Goal: Transaction & Acquisition: Download file/media

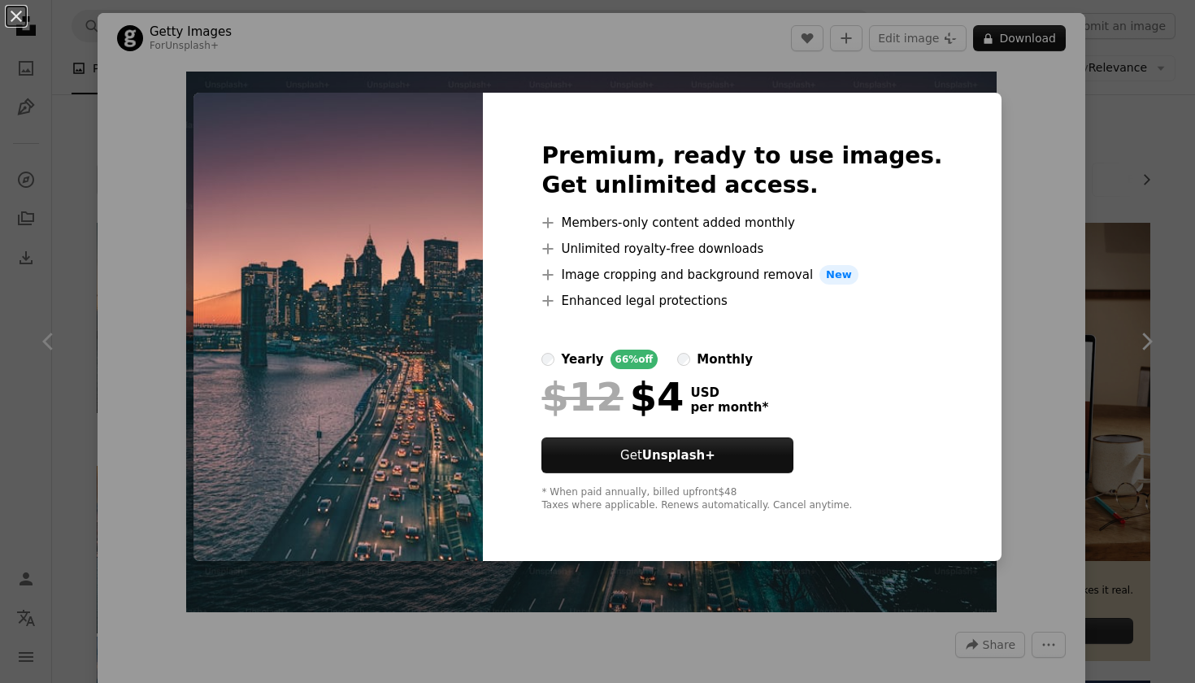
click at [1025, 225] on div "An X shape Premium, ready to use images. Get unlimited access. A plus sign Memb…" at bounding box center [597, 341] width 1195 height 683
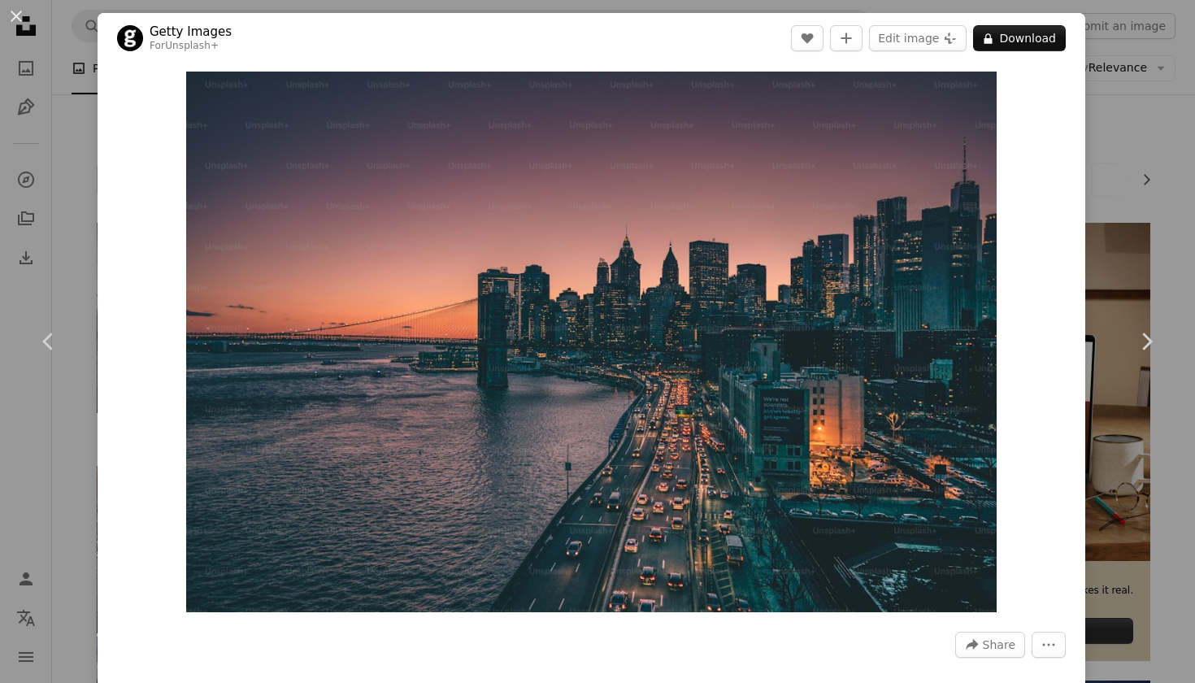
click at [1046, 228] on div "Zoom in" at bounding box center [592, 341] width 988 height 557
click at [1016, 640] on span "Share" at bounding box center [999, 645] width 33 height 24
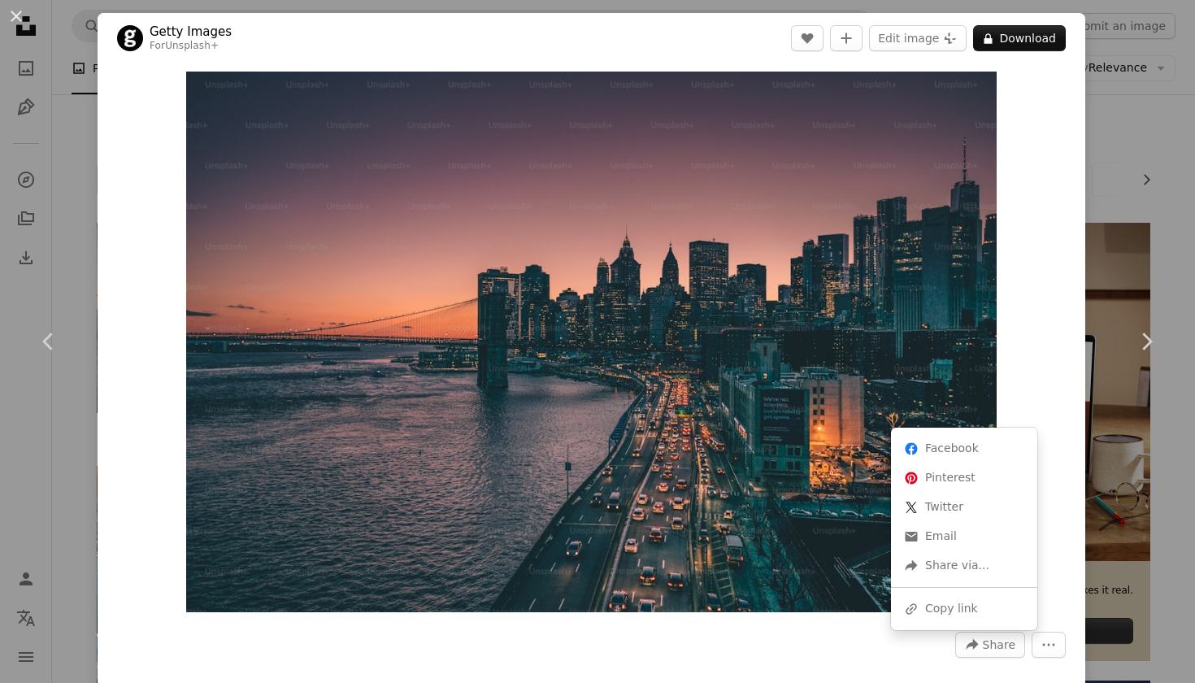
click at [1053, 649] on dialog "An X shape Chevron left Chevron right Getty Images For Unsplash+ A heart A plus…" at bounding box center [597, 341] width 1195 height 683
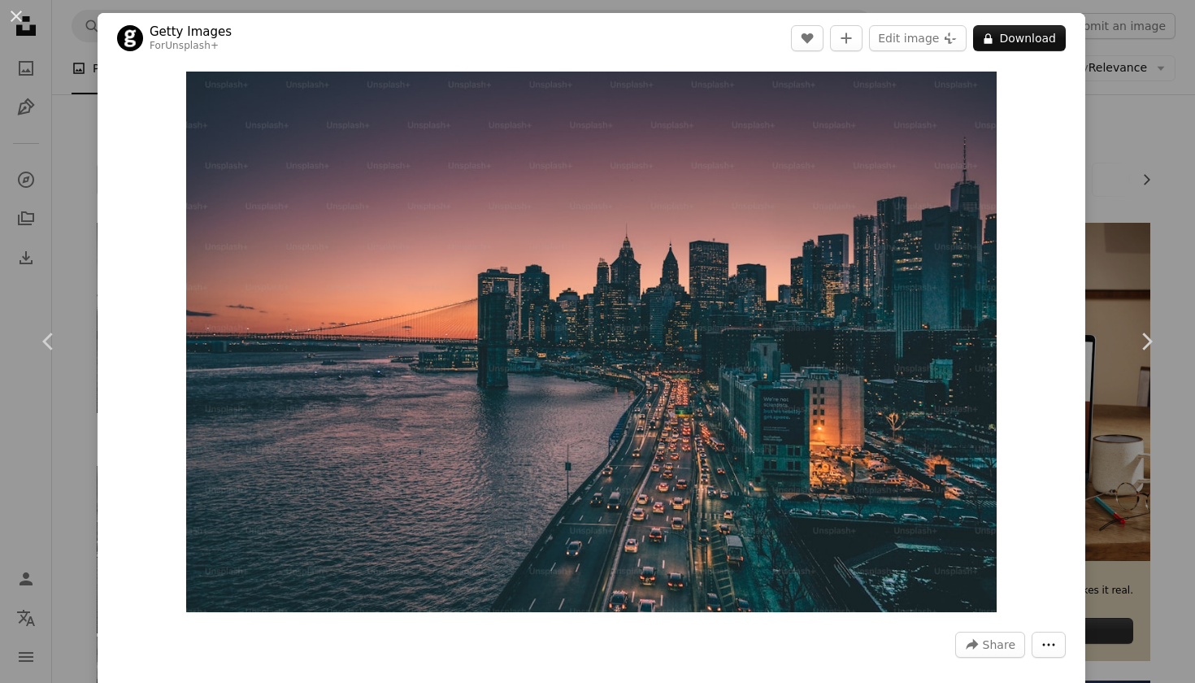
click at [1053, 649] on button "More Actions" at bounding box center [1049, 645] width 34 height 26
click at [1064, 481] on dialog "An X shape Chevron left Chevron right Getty Images For Unsplash+ A heart A plus…" at bounding box center [597, 341] width 1195 height 683
click at [933, 41] on button "Edit image Plus sign for Unsplash+" at bounding box center [918, 38] width 98 height 26
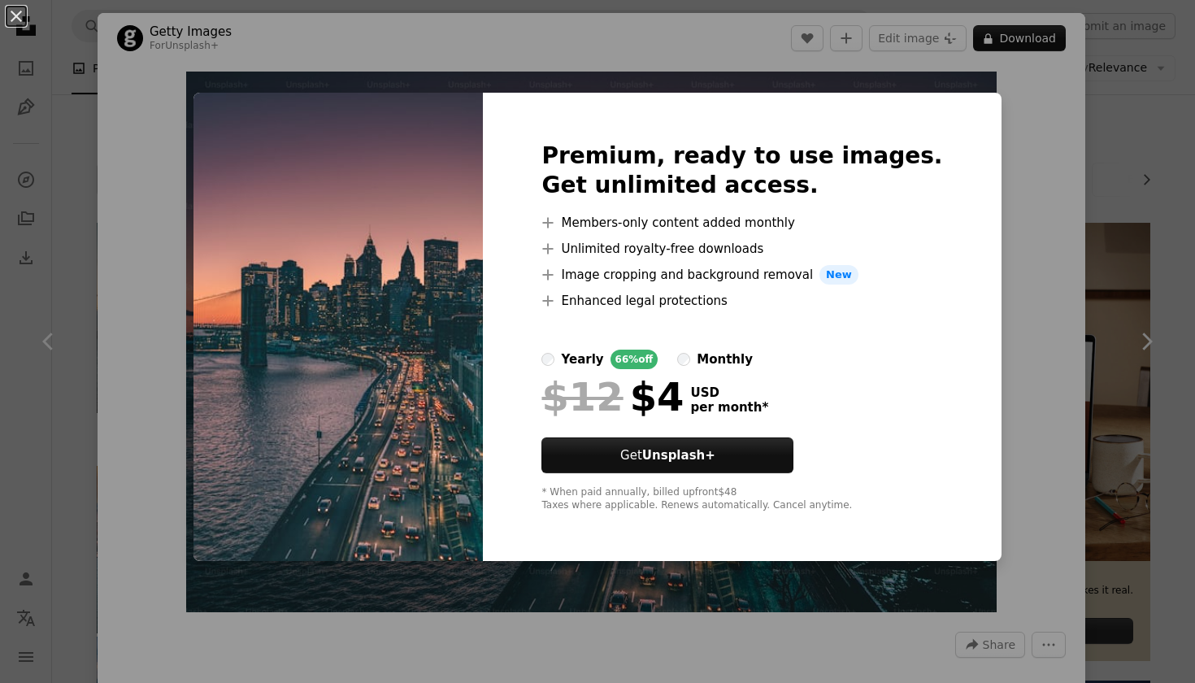
click at [988, 489] on div "An X shape Premium, ready to use images. Get unlimited access. A plus sign Memb…" at bounding box center [597, 341] width 1195 height 683
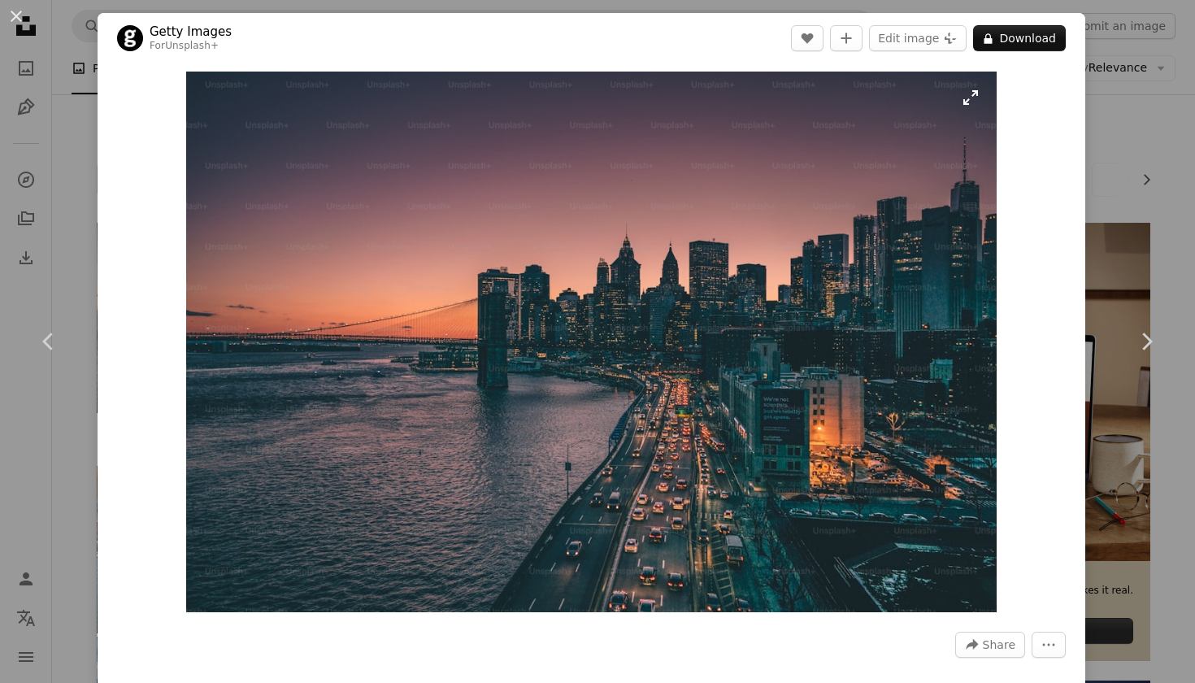
click at [670, 369] on img "Zoom in on this image" at bounding box center [591, 342] width 811 height 541
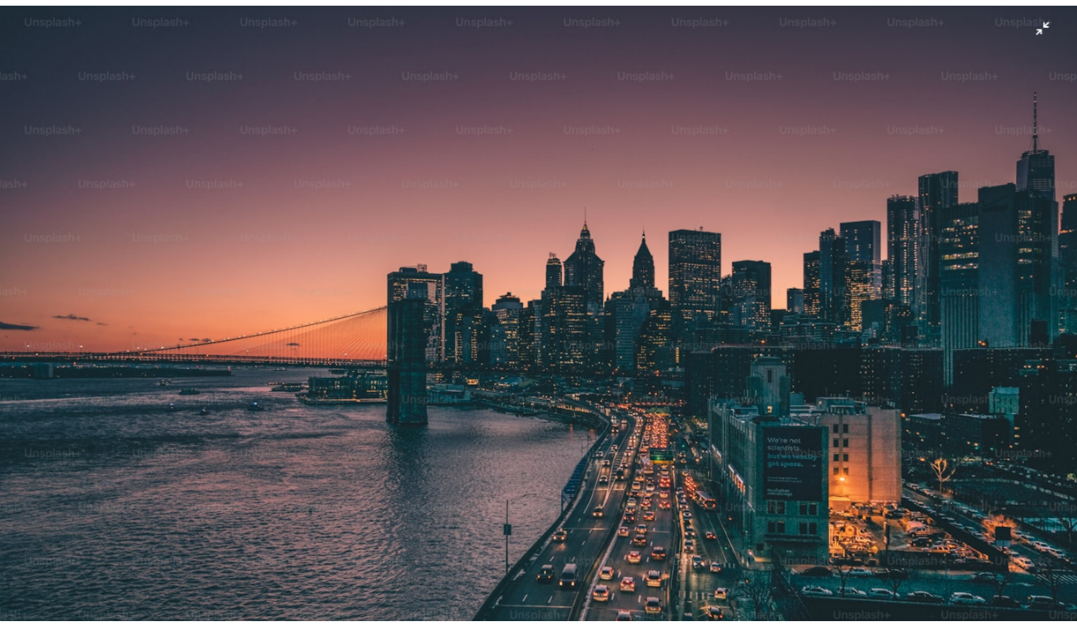
scroll to position [57, 0]
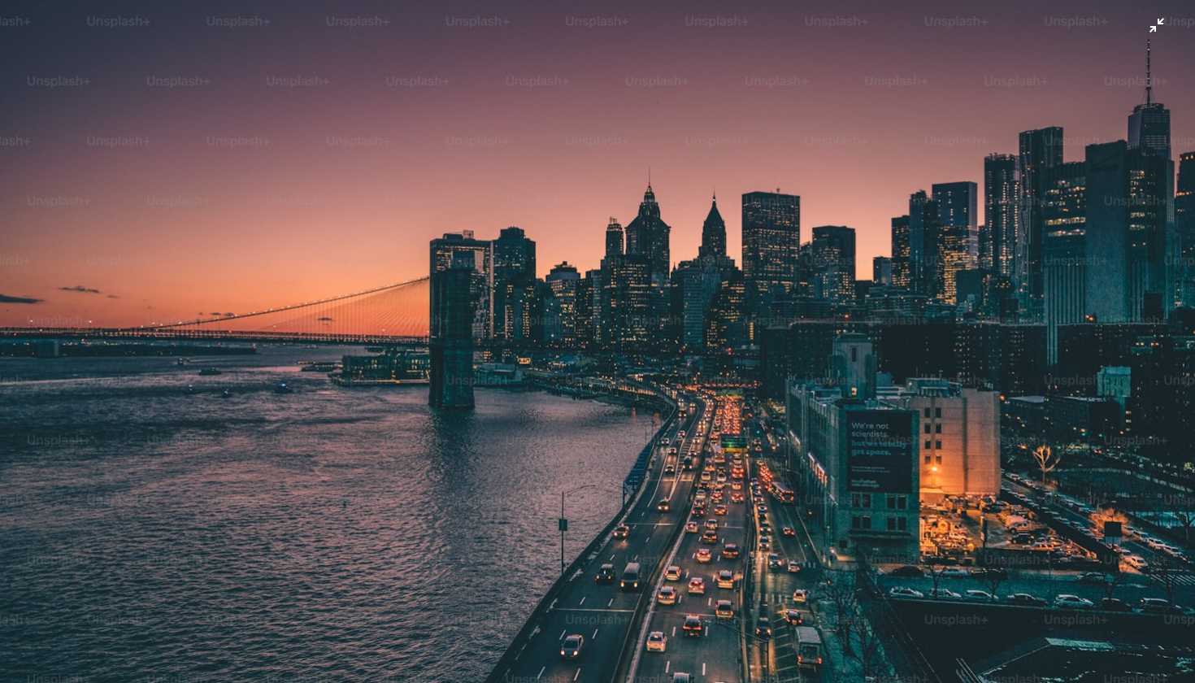
click at [670, 369] on img "Zoom out on this image" at bounding box center [597, 341] width 1197 height 798
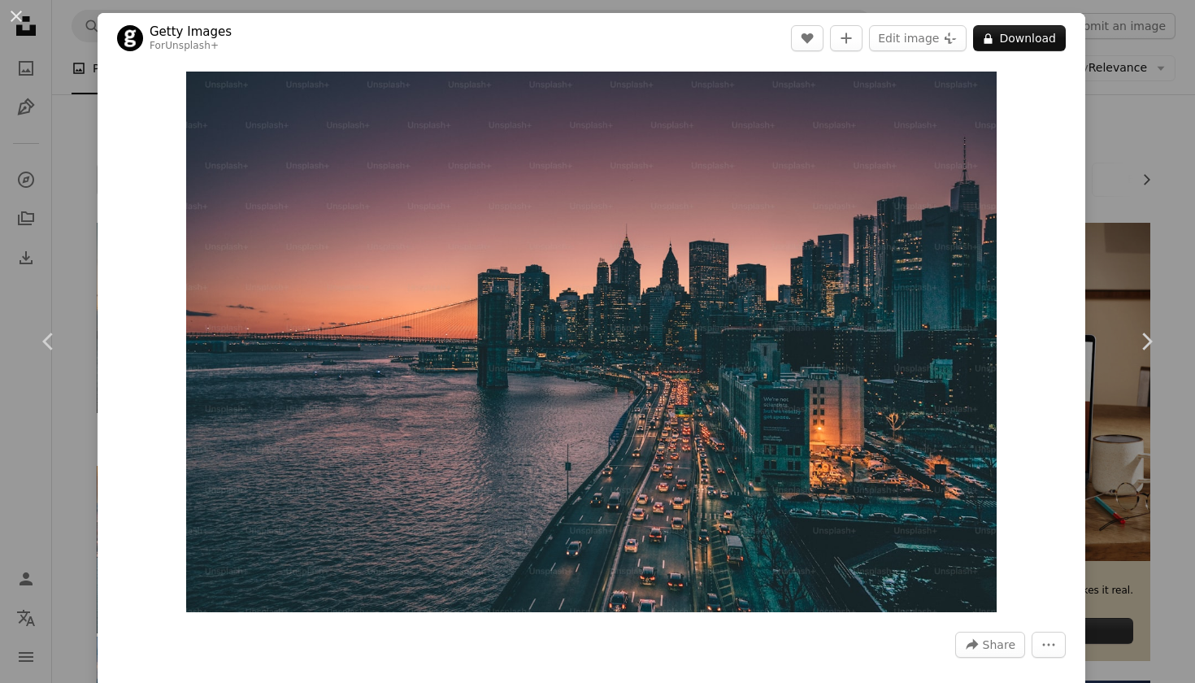
click at [1180, 89] on div "An X shape Chevron left Chevron right Getty Images For Unsplash+ A heart A plus…" at bounding box center [597, 341] width 1195 height 683
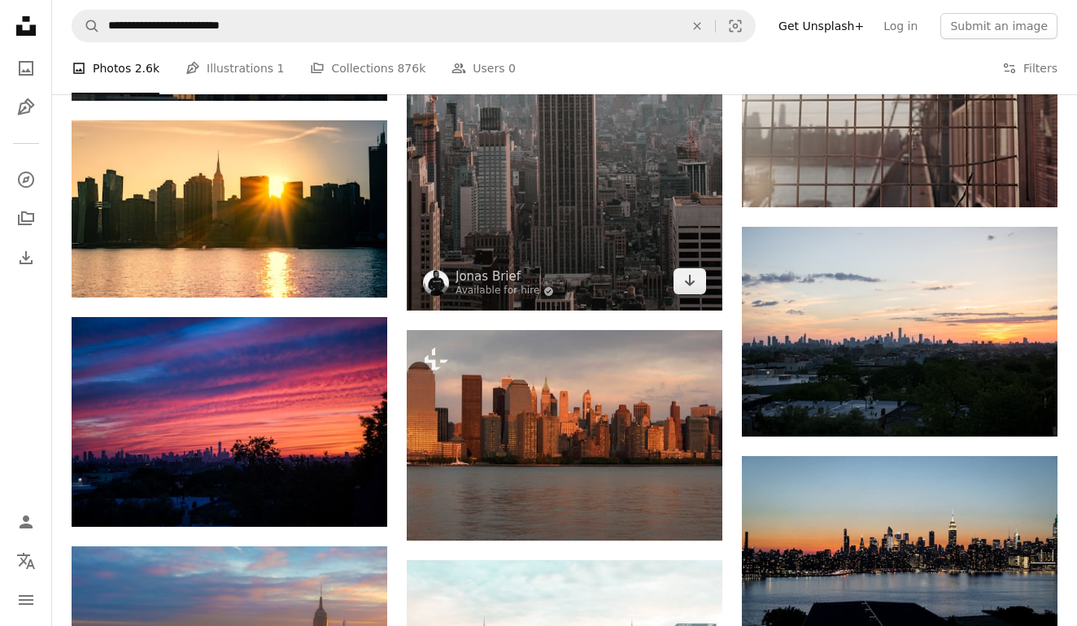
scroll to position [1619, 0]
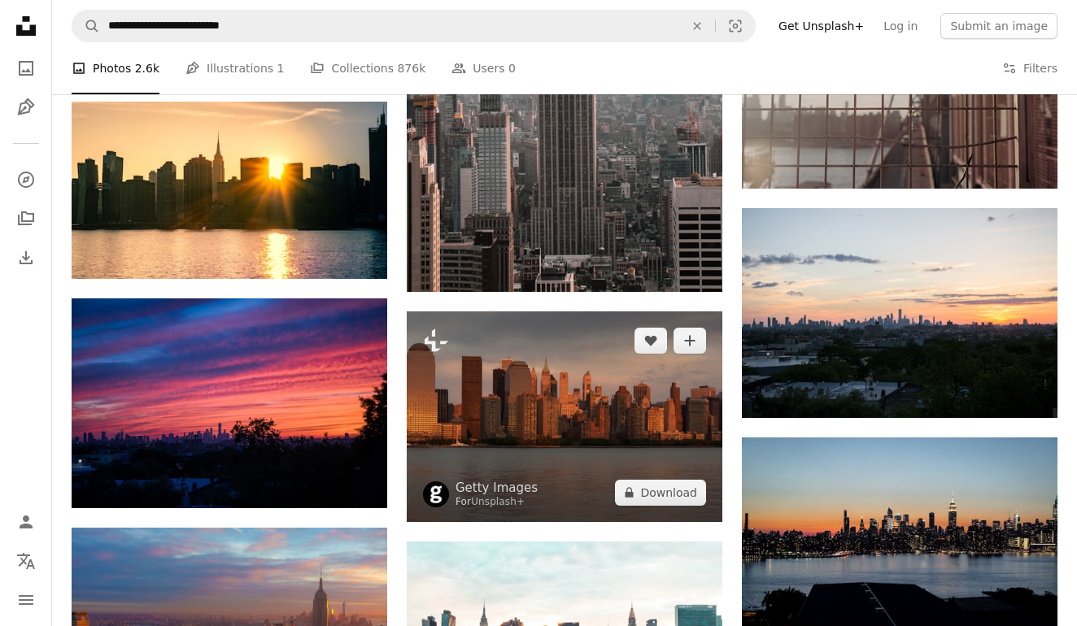
click at [558, 428] on img at bounding box center [564, 416] width 315 height 210
